Goal: Information Seeking & Learning: Find specific fact

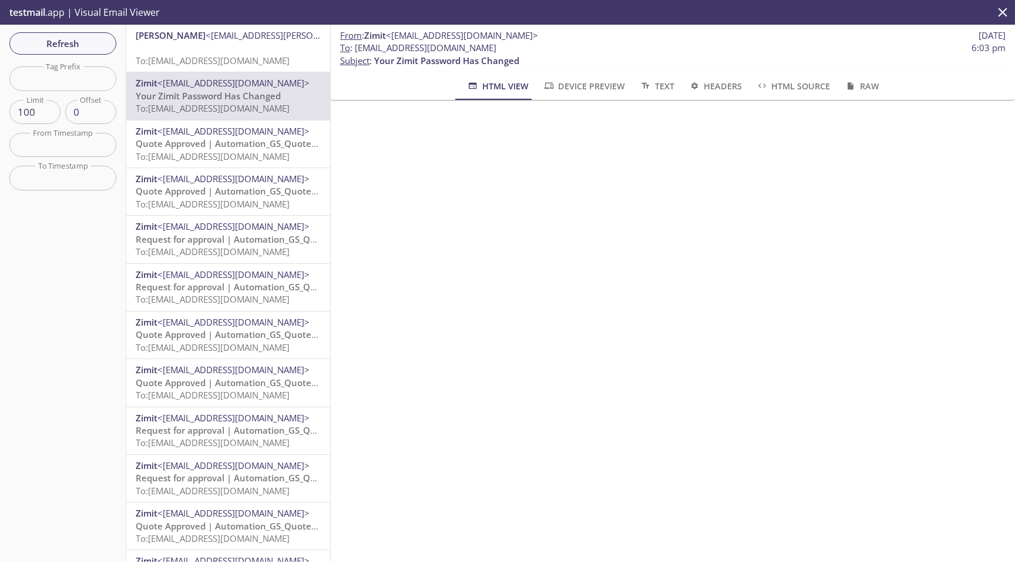
click at [274, 55] on span "To: [EMAIL_ADDRESS][DOMAIN_NAME]" at bounding box center [213, 61] width 154 height 12
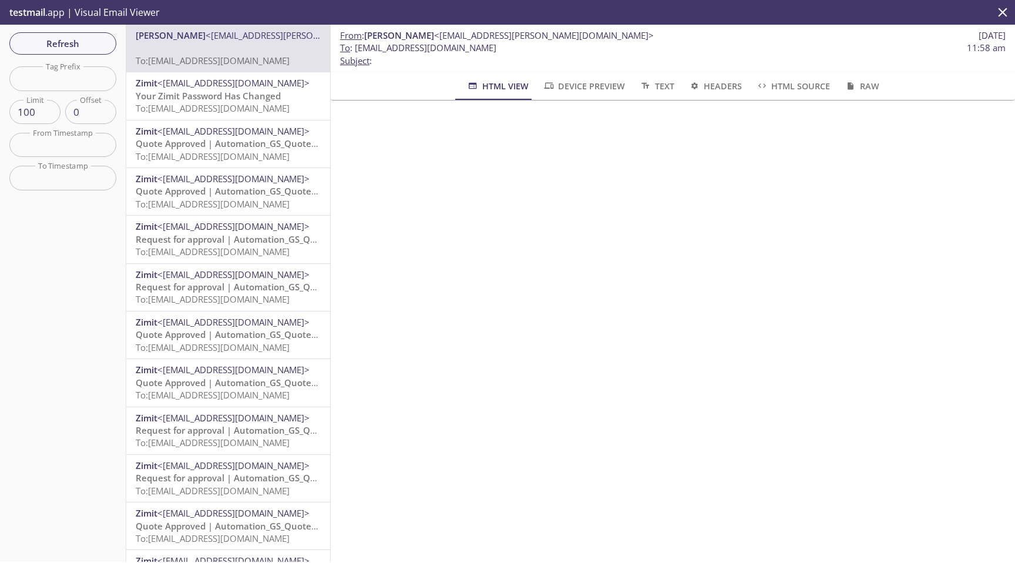
click at [194, 100] on span "Your Zimit Password Has Changed" at bounding box center [208, 96] width 145 height 12
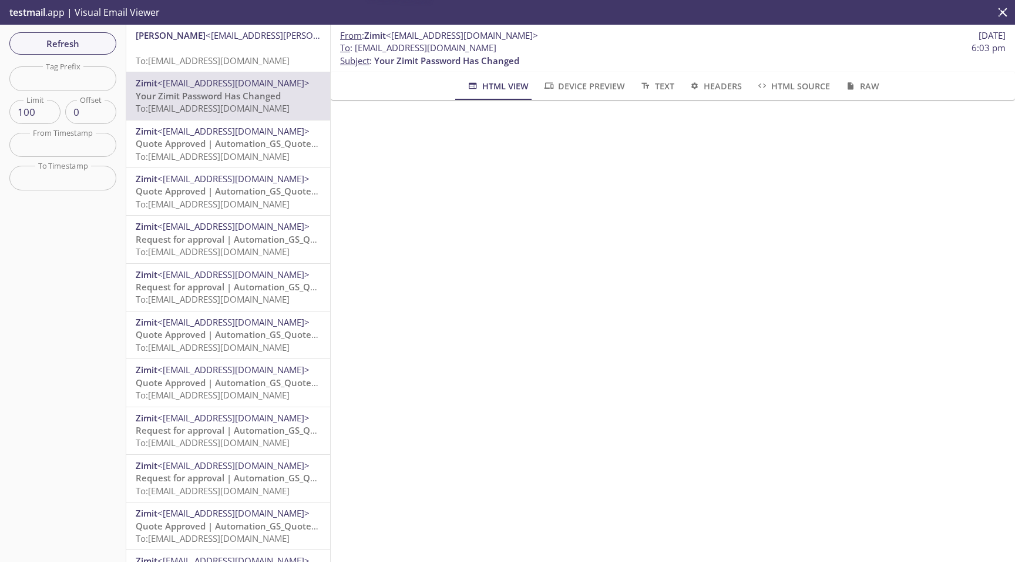
click at [202, 58] on span "To: [EMAIL_ADDRESS][DOMAIN_NAME]" at bounding box center [213, 61] width 154 height 12
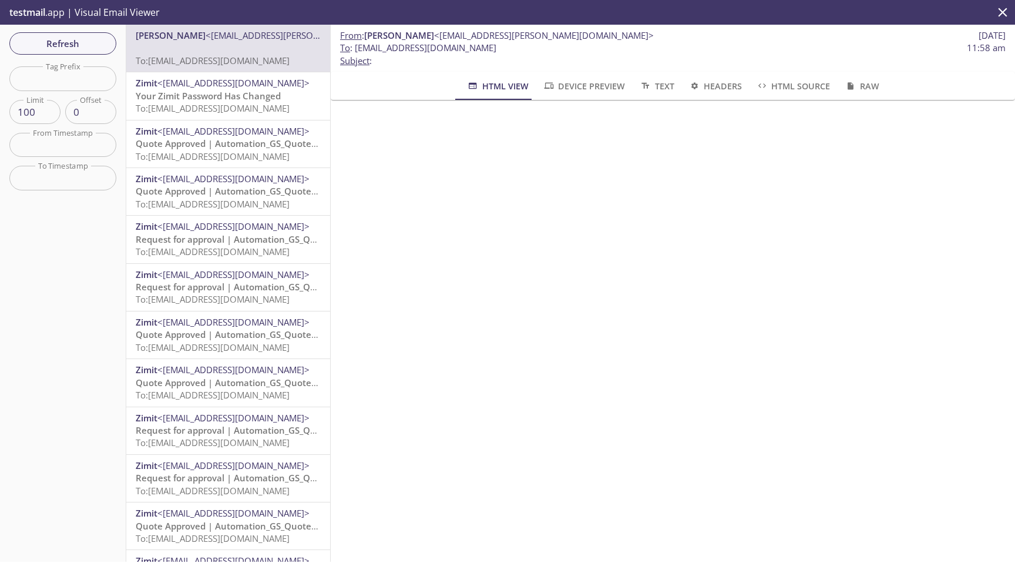
click at [207, 103] on span "To: [EMAIL_ADDRESS][DOMAIN_NAME]" at bounding box center [213, 108] width 154 height 12
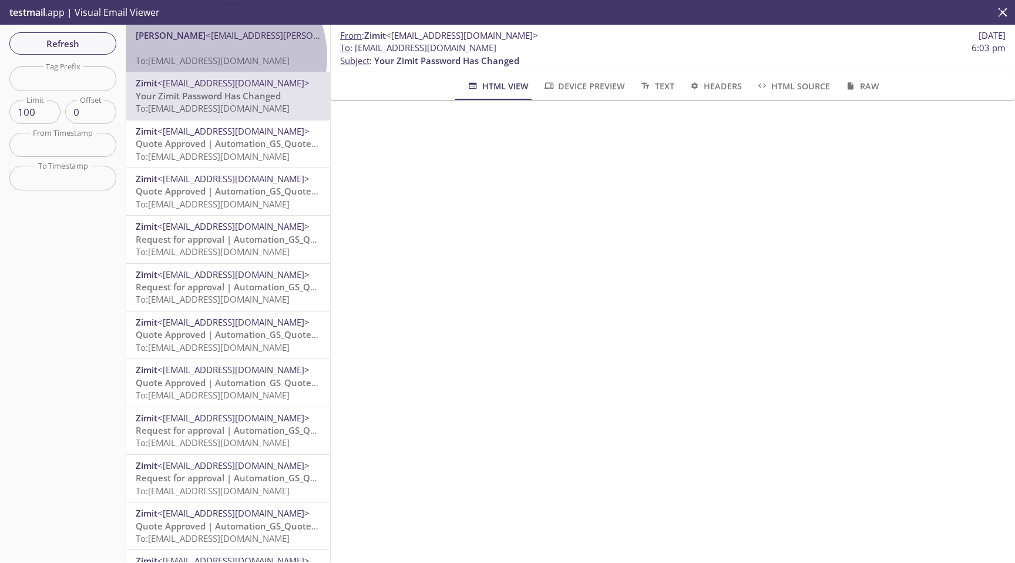
click at [220, 57] on span "To: [EMAIL_ADDRESS][DOMAIN_NAME]" at bounding box center [213, 61] width 154 height 12
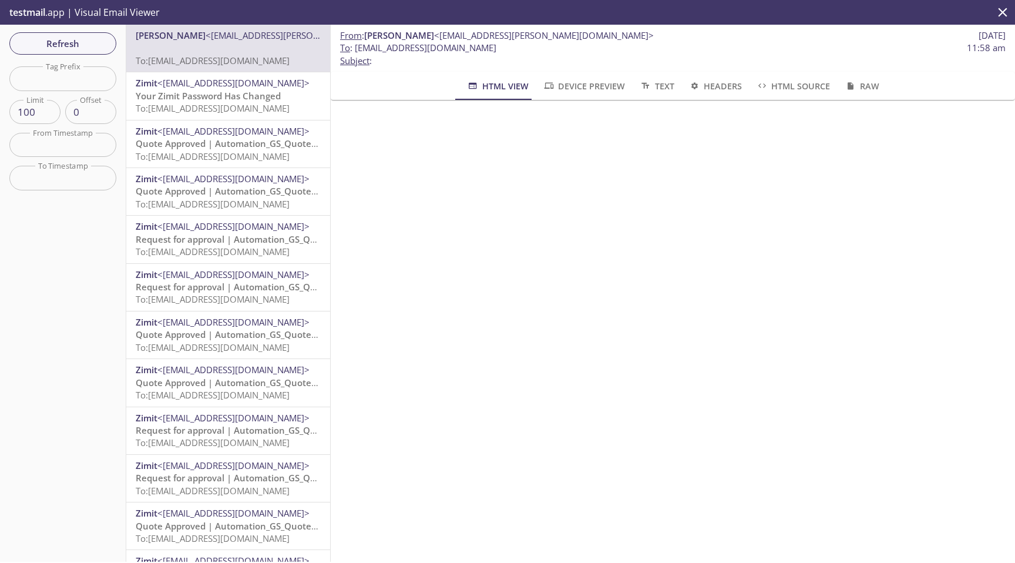
click at [551, 255] on div "From : [PERSON_NAME] <[PERSON_NAME][EMAIL_ADDRESS][PERSON_NAME][DOMAIN_NAME]> […" at bounding box center [673, 293] width 684 height 537
